Goal: Task Accomplishment & Management: Complete application form

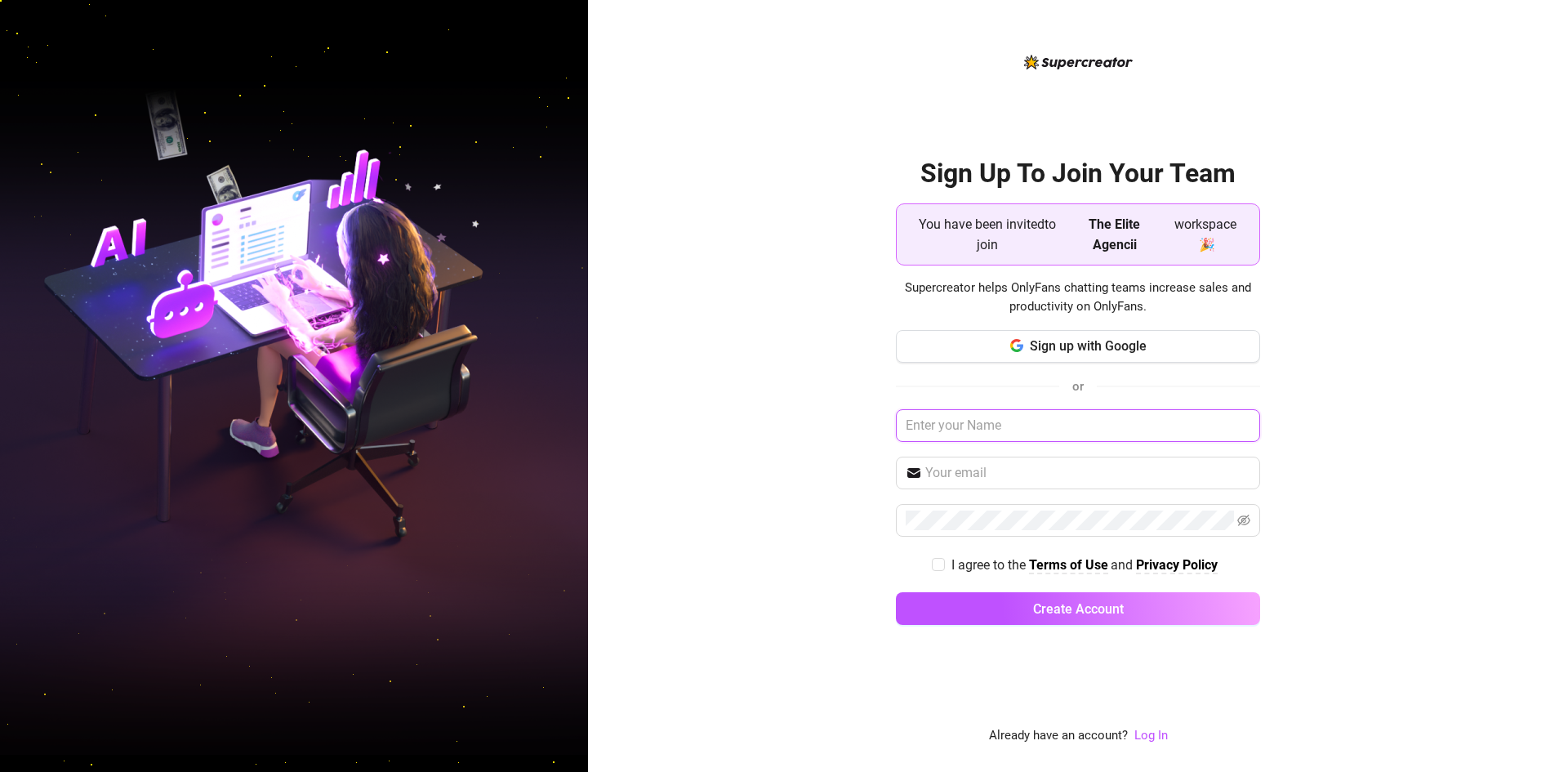
click at [512, 427] on input "text" at bounding box center [1078, 425] width 365 height 33
type input "calebkassam@gmail.com"
drag, startPoint x: 1065, startPoint y: 430, endPoint x: 855, endPoint y: 473, distance: 214.4
click at [512, 473] on div "Sign Up To Join Your Team You have been invited to join The Elite Agencii works…" at bounding box center [1078, 386] width 980 height 772
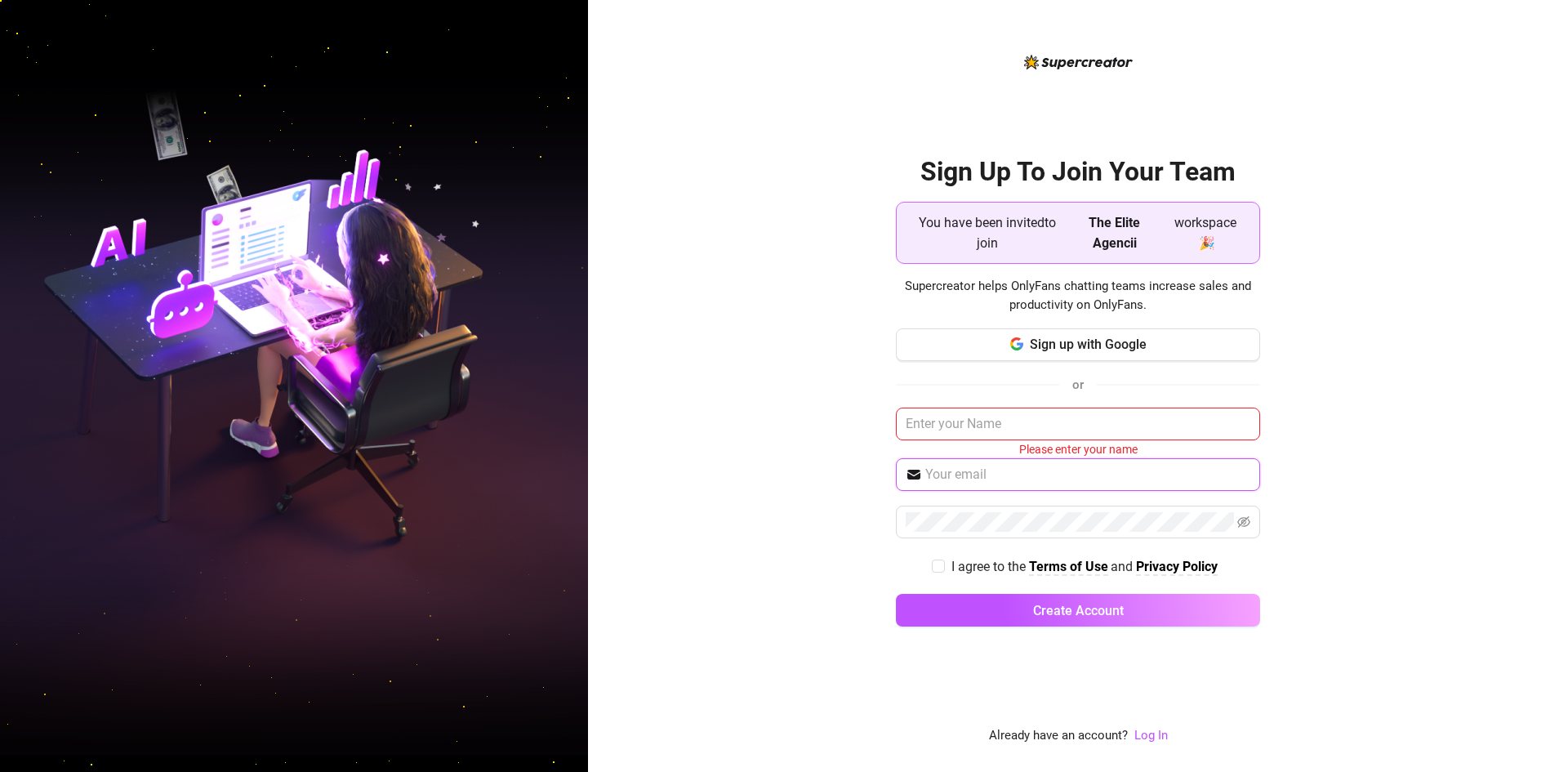
click at [512, 473] on input "text" at bounding box center [1088, 474] width 326 height 20
paste input "calebkassam@gmail.com"
type input "calebkassam@gmail.com"
click at [512, 422] on input "text" at bounding box center [1078, 423] width 365 height 33
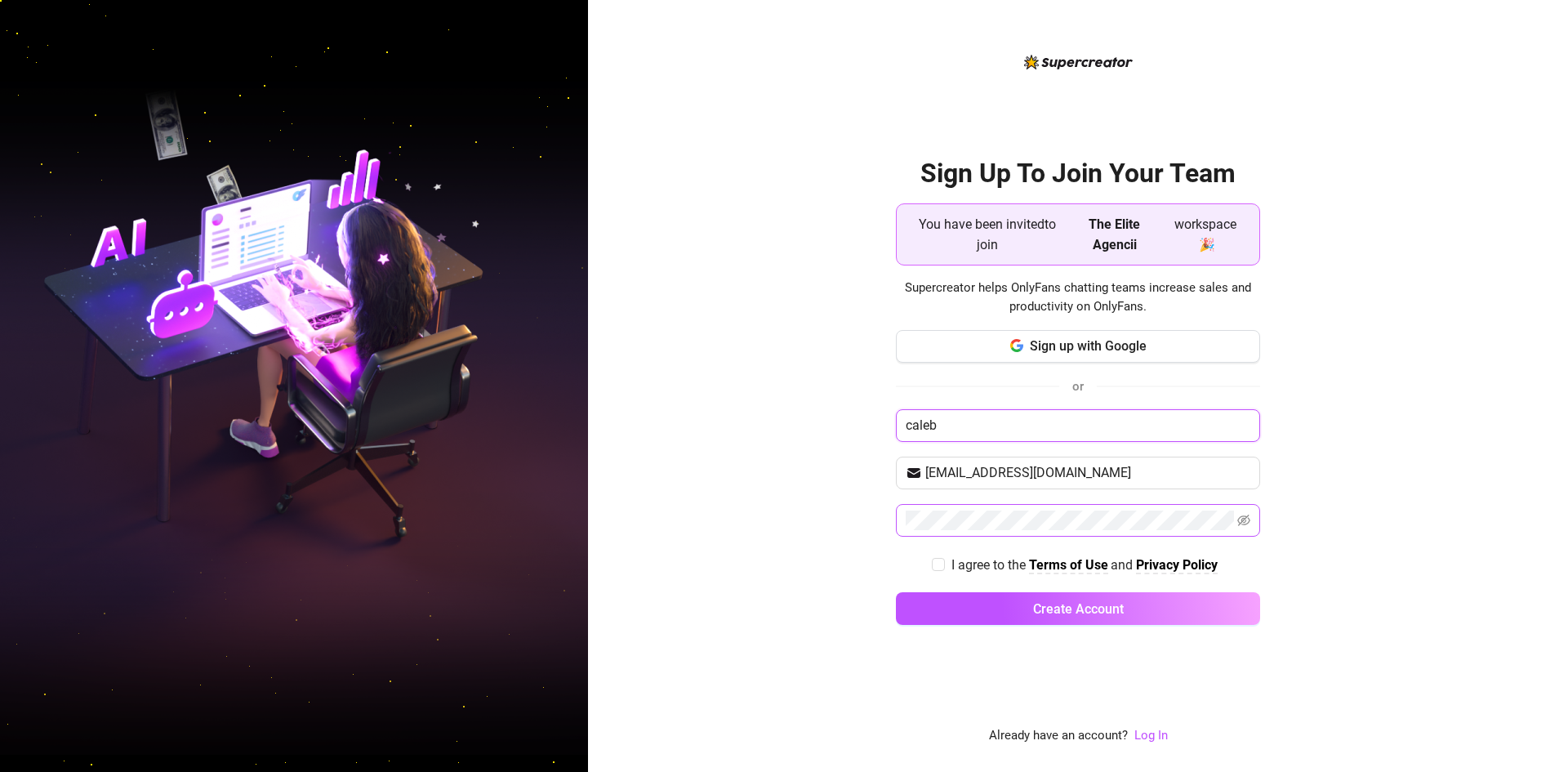
type input "caleb"
click at [512, 560] on input "I agree to the Terms of Use and Privacy Policy" at bounding box center [937, 564] width 11 height 11
checkbox input "true"
click at [512, 521] on icon "eye-invisible" at bounding box center [1244, 520] width 13 height 11
click at [512, 521] on icon "eye" at bounding box center [1244, 520] width 13 height 13
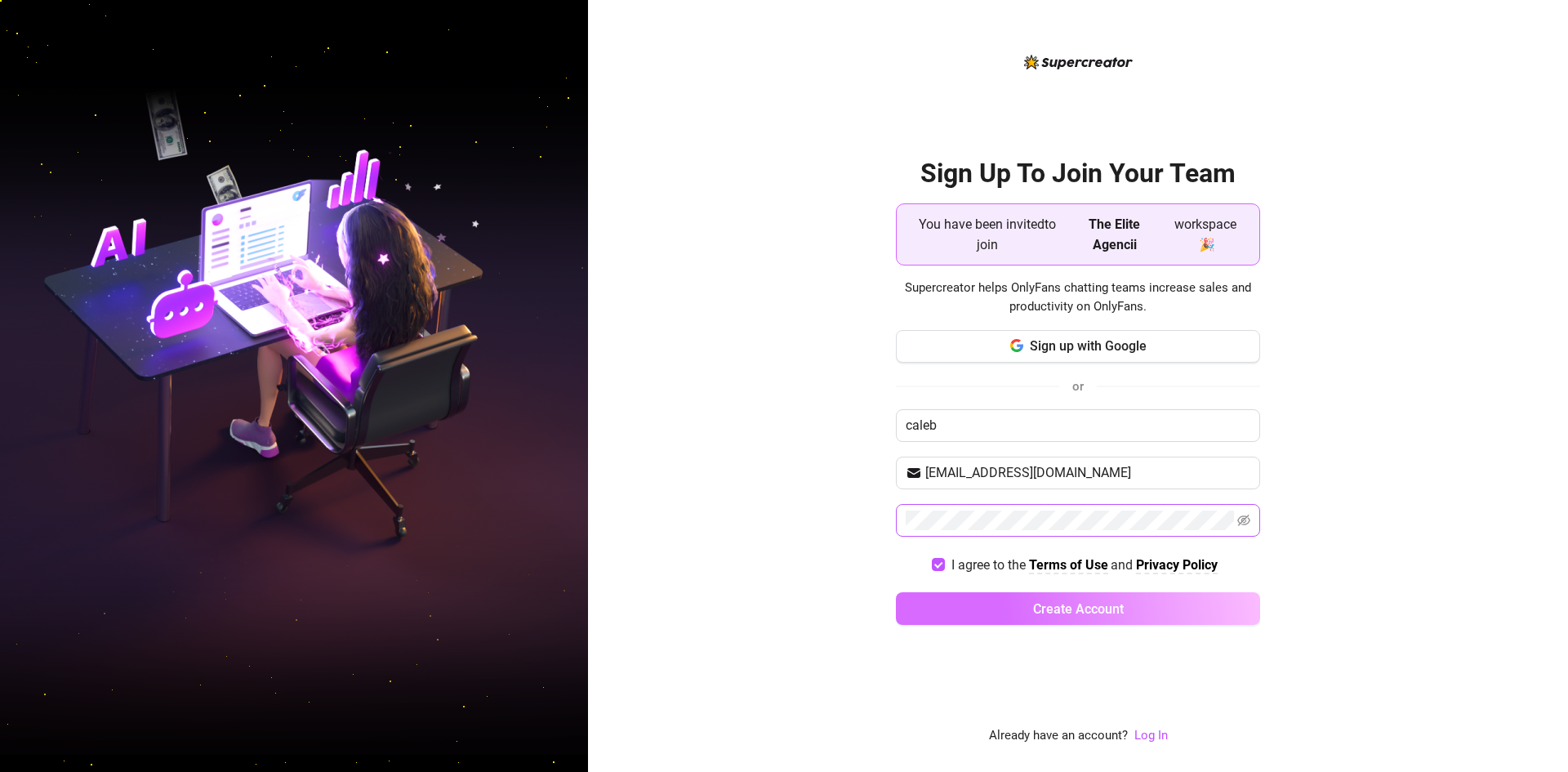
click at [512, 615] on span "Create Account" at bounding box center [1078, 608] width 90 height 16
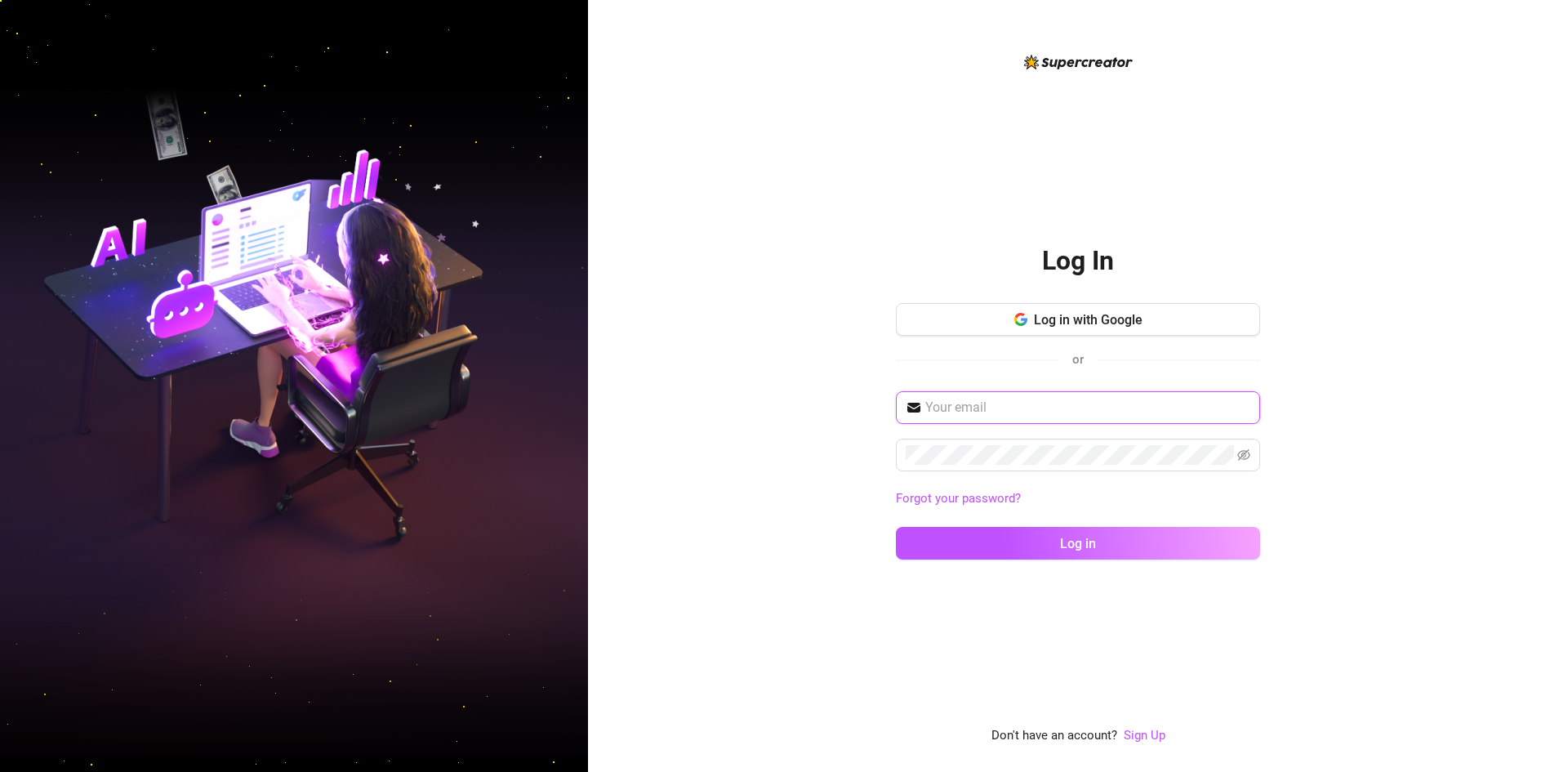
click at [512, 398] on input "text" at bounding box center [1088, 407] width 326 height 20
type input "calebkassam@gmail.com"
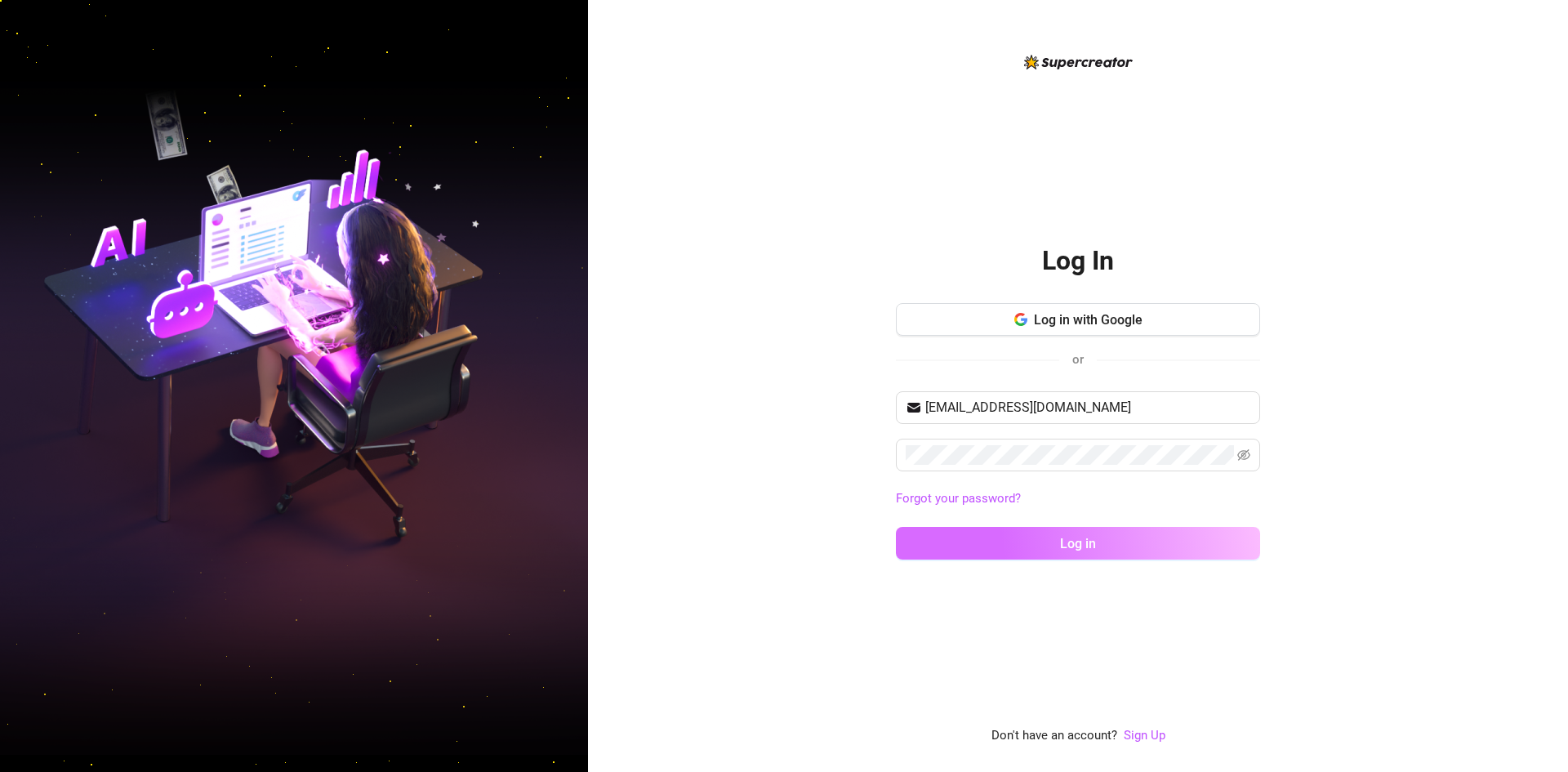
click at [512, 545] on button "Log in" at bounding box center [1078, 542] width 365 height 33
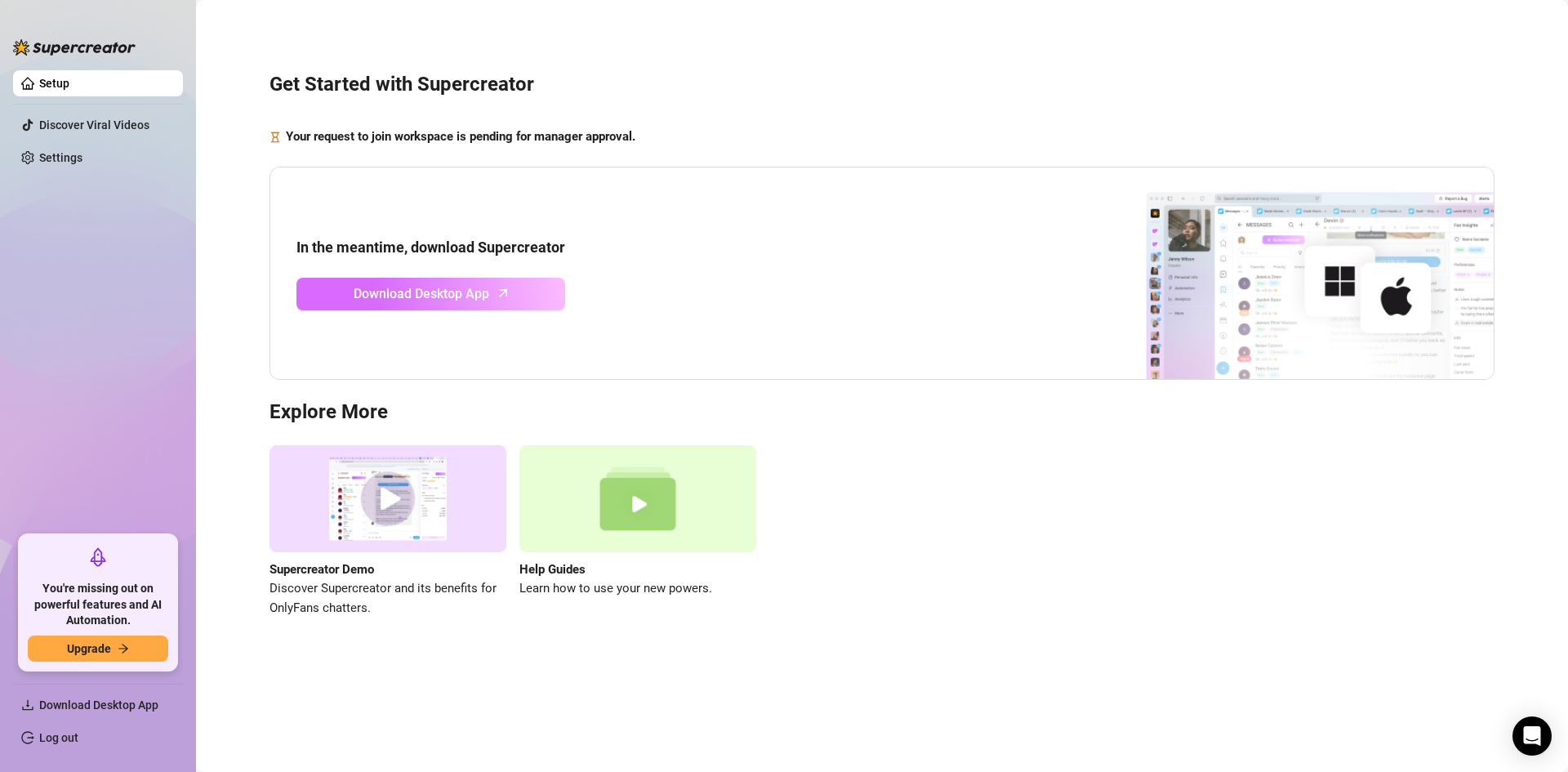
click at [512, 293] on link "Download Desktop App" at bounding box center [431, 294] width 269 height 33
click at [512, 299] on link "Download Desktop App" at bounding box center [431, 294] width 269 height 33
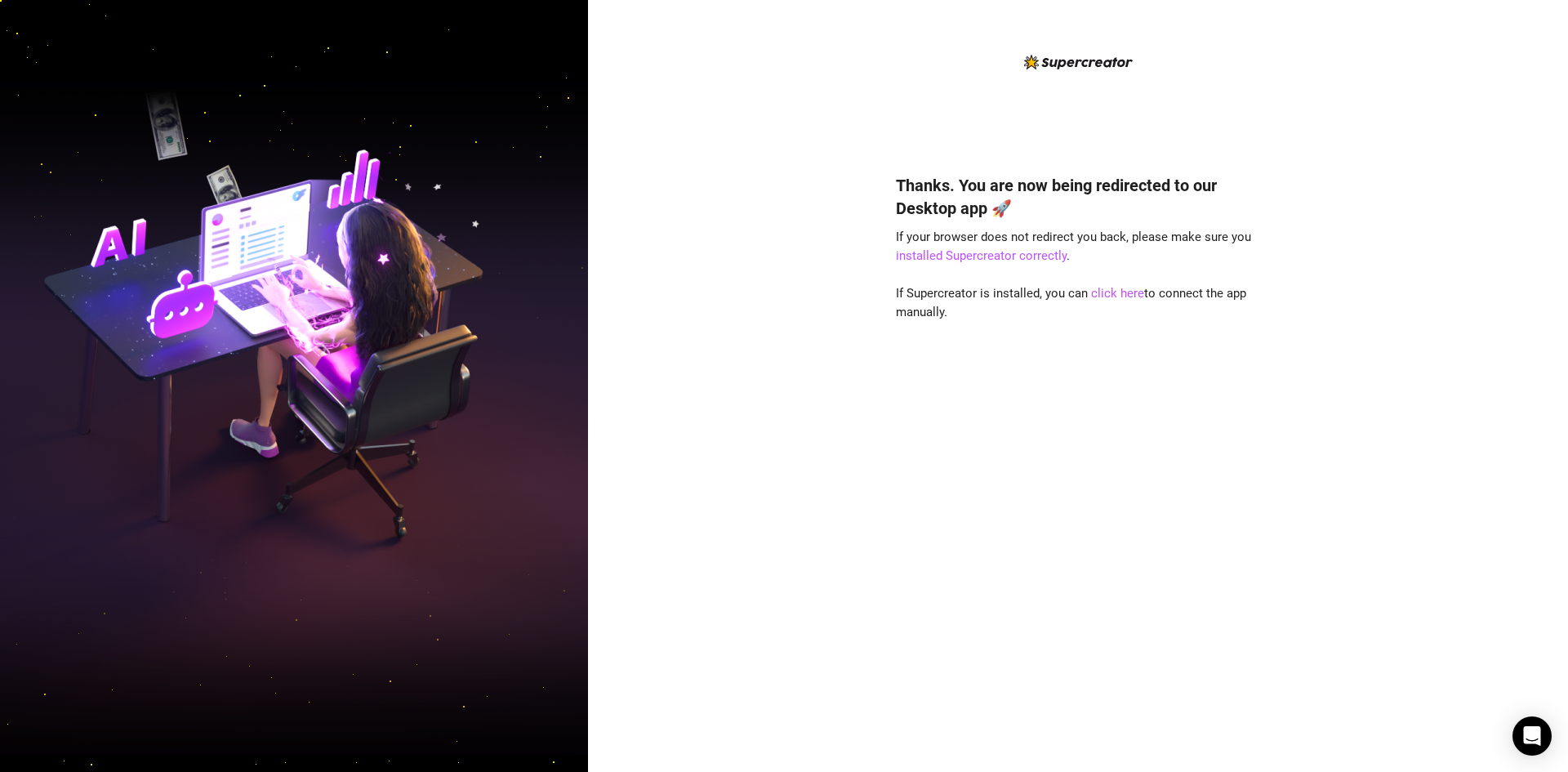
click at [1381, 28] on div "Thanks. You are now being redirected to our Desktop app 🚀 If your browser does …" at bounding box center [1078, 386] width 980 height 772
